Goal: Find specific page/section: Find specific page/section

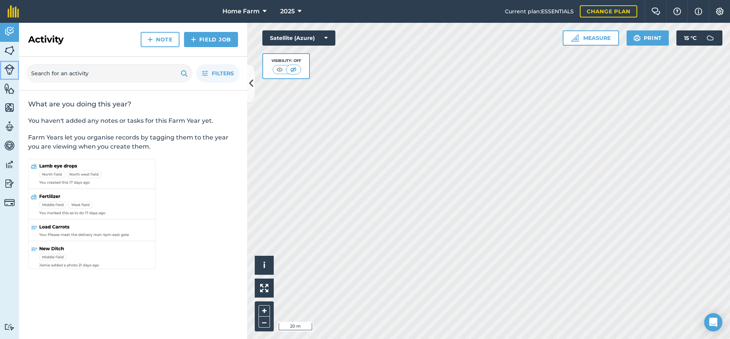
click at [3, 64] on link "Livestock" at bounding box center [9, 70] width 19 height 19
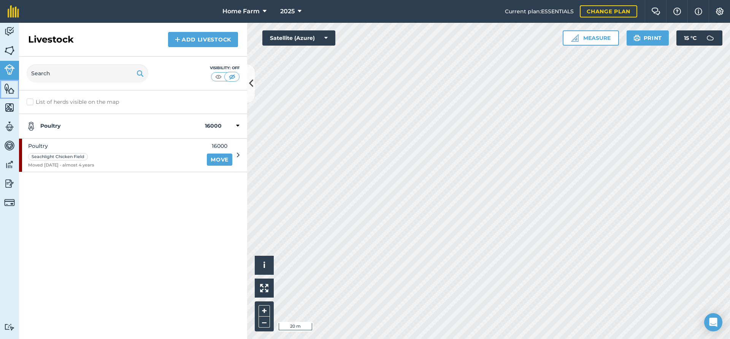
click at [13, 92] on img at bounding box center [9, 88] width 11 height 11
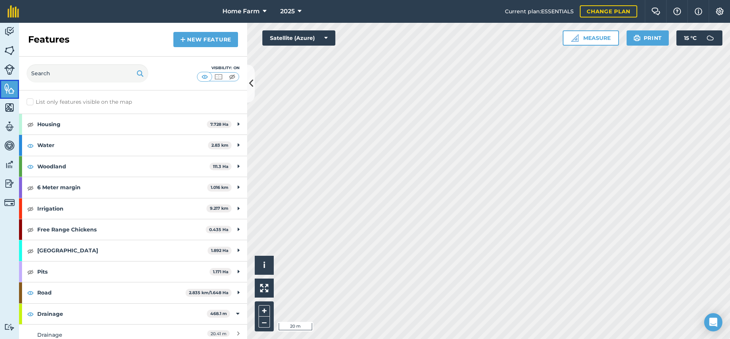
scroll to position [41, 0]
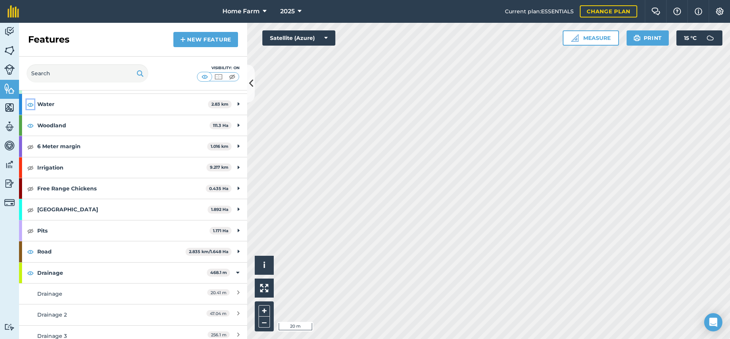
click at [32, 103] on img at bounding box center [30, 104] width 7 height 9
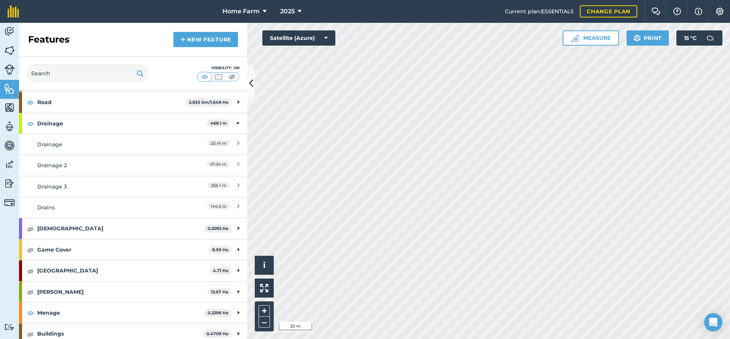
scroll to position [205, 0]
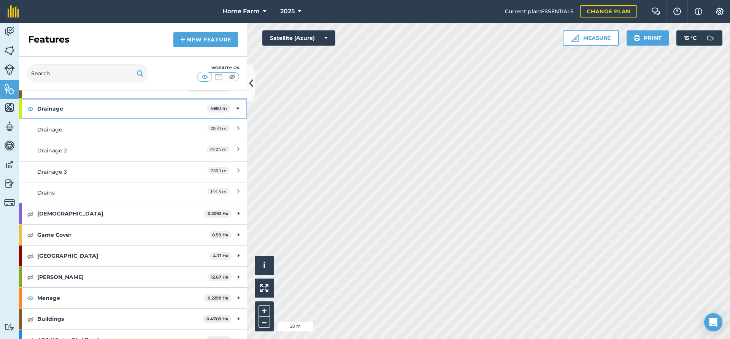
click at [35, 106] on div "Drainage 468.1 m" at bounding box center [133, 108] width 228 height 21
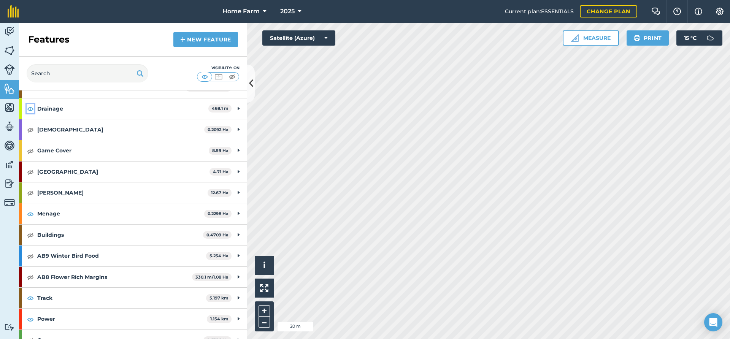
click at [30, 109] on img at bounding box center [30, 108] width 7 height 9
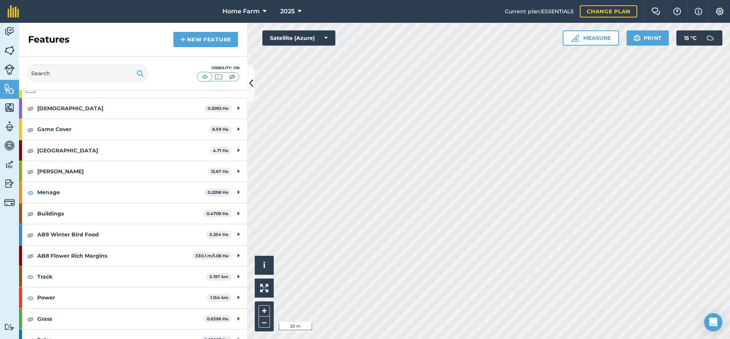
scroll to position [246, 0]
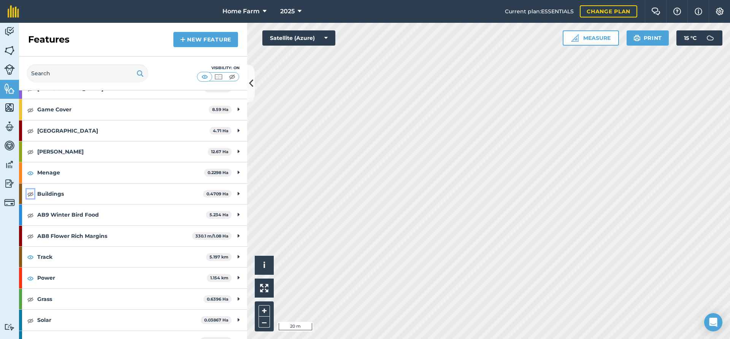
click at [29, 193] on img at bounding box center [30, 193] width 7 height 9
click at [30, 278] on img at bounding box center [30, 278] width 7 height 9
